Goal: Task Accomplishment & Management: Use online tool/utility

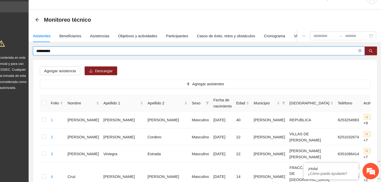
drag, startPoint x: 93, startPoint y: 59, endPoint x: 51, endPoint y: 59, distance: 42.2
type input "**********"
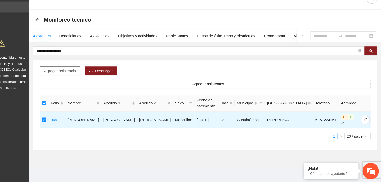
click at [86, 81] on span "Agregar asistencia" at bounding box center [81, 78] width 30 height 6
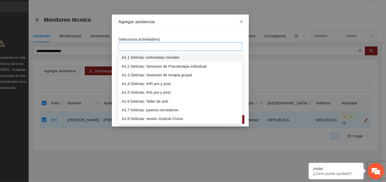
click at [185, 57] on div at bounding box center [192, 55] width 113 height 6
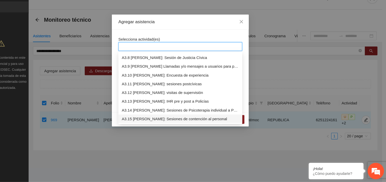
scroll to position [311, 0]
click at [186, 73] on div "A3.9 [PERSON_NAME] Llamadas y/o mensajes a usuarios para programación, seguimie…" at bounding box center [192, 74] width 109 height 6
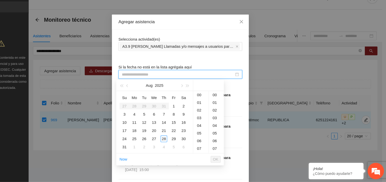
click at [169, 84] on input at bounding box center [190, 82] width 105 height 6
click at [177, 139] on div "28" at bounding box center [177, 142] width 6 height 6
click at [210, 112] on div "11" at bounding box center [212, 111] width 14 height 7
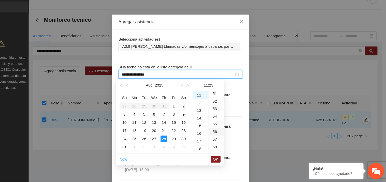
click at [224, 136] on div "56" at bounding box center [226, 135] width 14 height 7
type input "**********"
click at [225, 161] on span "OK" at bounding box center [225, 161] width 5 height 6
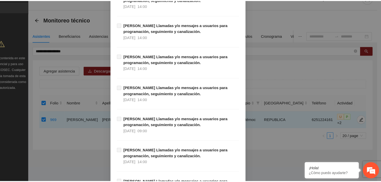
scroll to position [5219, 0]
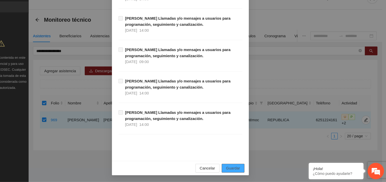
click at [244, 171] on span "Guardar" at bounding box center [241, 170] width 13 height 6
